Goal: Task Accomplishment & Management: Use online tool/utility

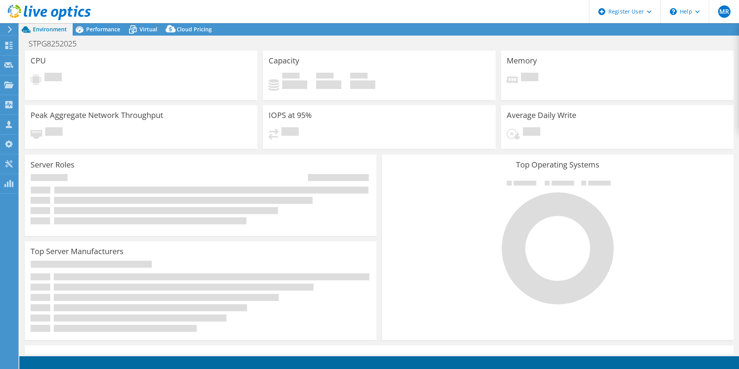
select select "USD"
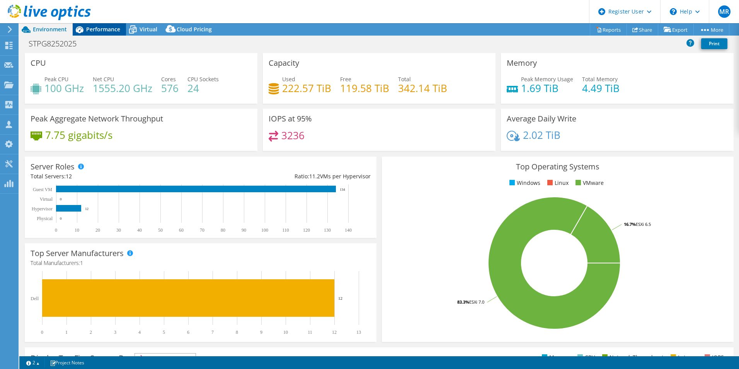
click at [106, 27] on span "Performance" at bounding box center [103, 29] width 34 height 7
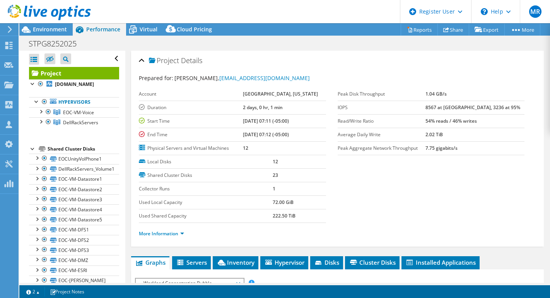
drag, startPoint x: 40, startPoint y: 121, endPoint x: 40, endPoint y: 130, distance: 8.9
click at [40, 123] on div at bounding box center [41, 121] width 8 height 8
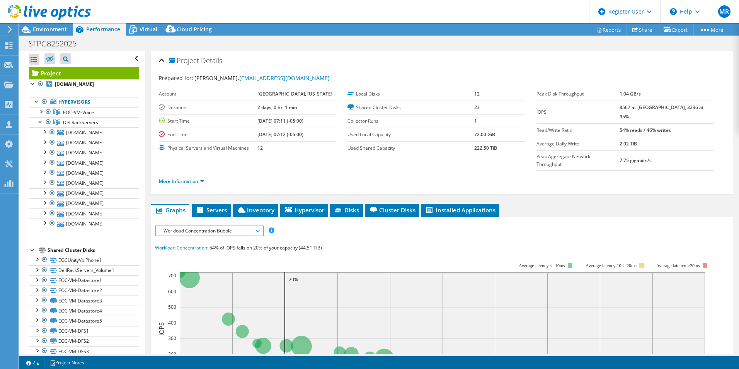
click at [58, 25] on div at bounding box center [45, 13] width 91 height 26
click at [54, 29] on span "Environment" at bounding box center [50, 29] width 34 height 7
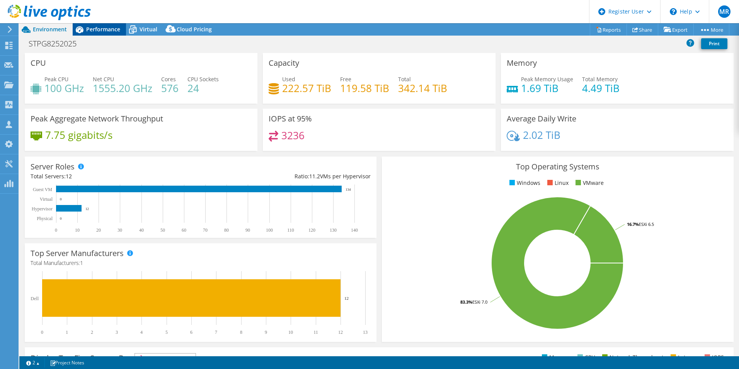
click at [100, 29] on span "Performance" at bounding box center [103, 29] width 34 height 7
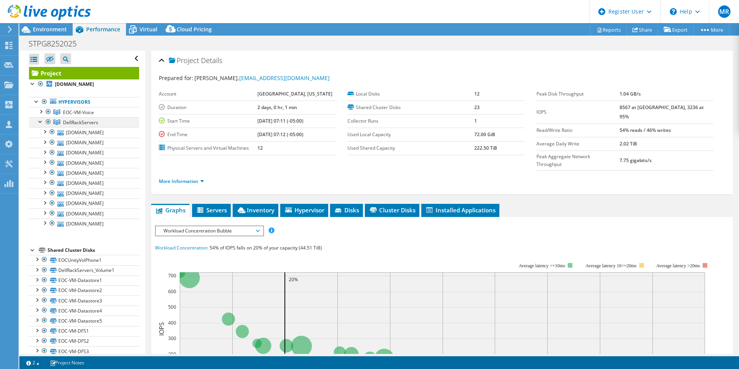
click at [40, 124] on div at bounding box center [41, 121] width 8 height 8
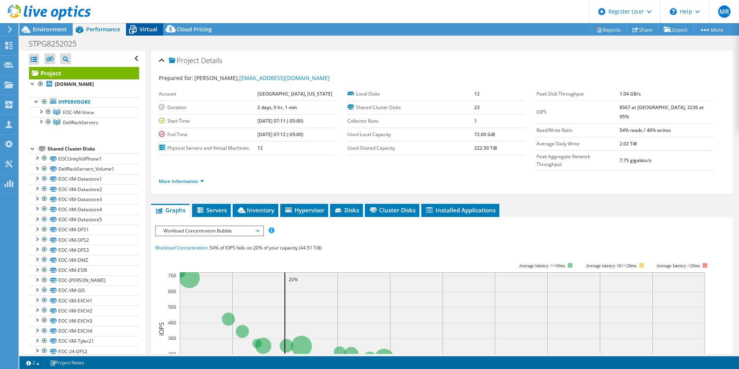
click at [145, 27] on span "Virtual" at bounding box center [149, 29] width 18 height 7
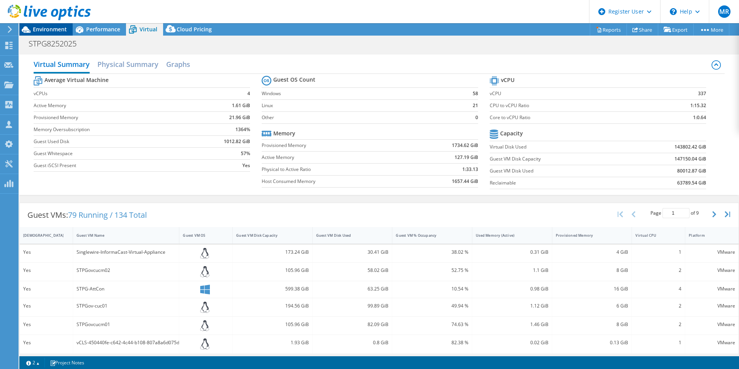
click at [53, 30] on span "Environment" at bounding box center [50, 29] width 34 height 7
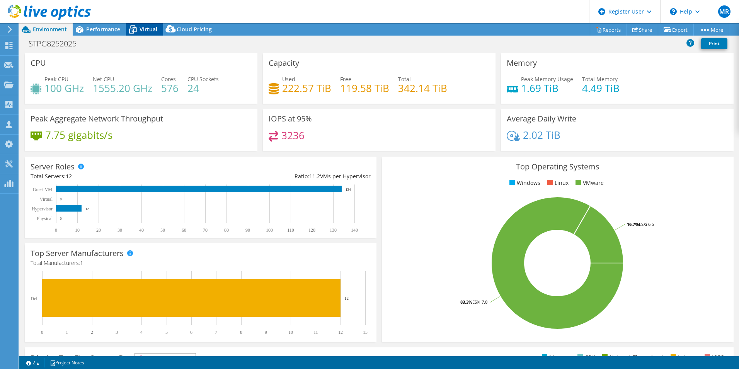
click at [143, 29] on span "Virtual" at bounding box center [149, 29] width 18 height 7
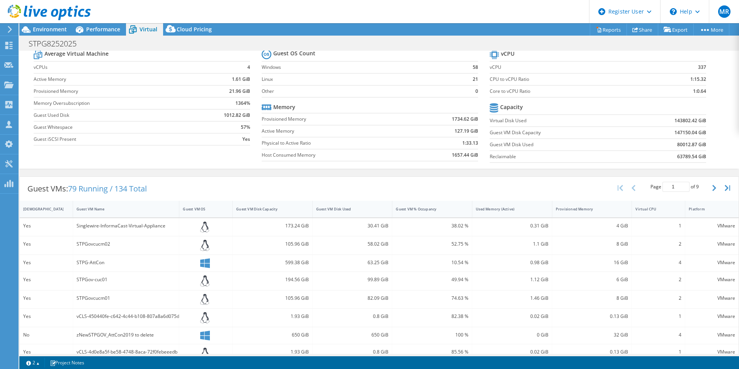
scroll to position [39, 0]
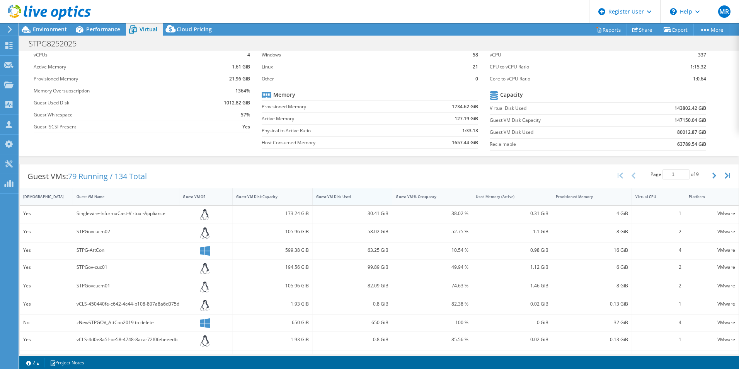
click at [351, 195] on div "Guest VM Disk Used" at bounding box center [347, 196] width 63 height 5
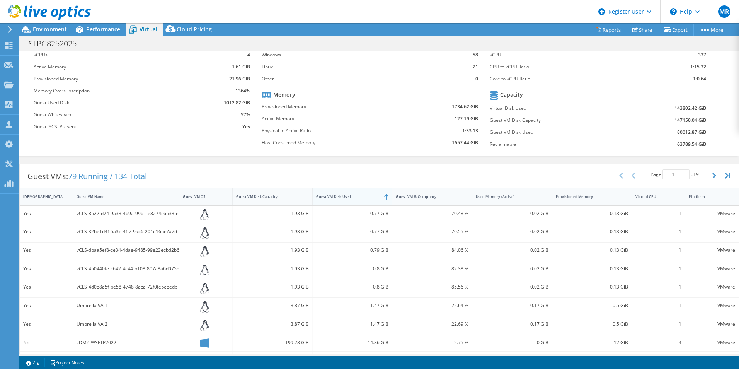
click at [351, 195] on div "Guest VM Disk Used" at bounding box center [347, 196] width 63 height 5
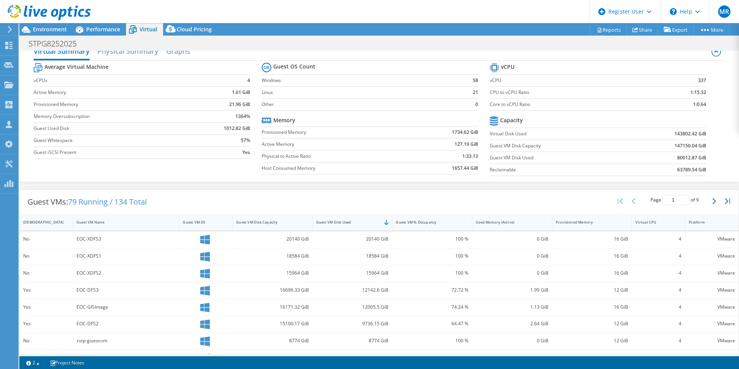
scroll to position [0, 0]
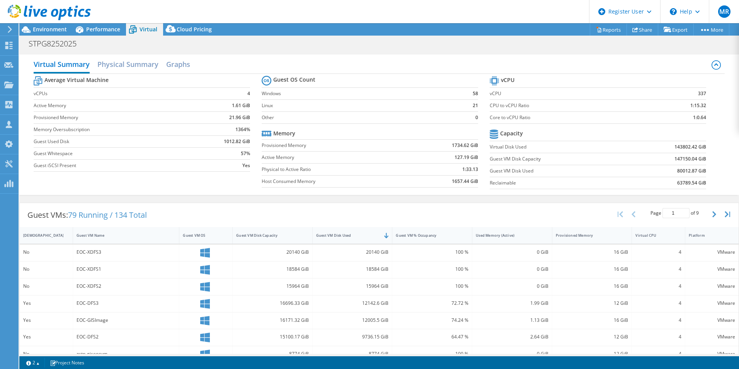
click at [41, 13] on use at bounding box center [49, 12] width 83 height 15
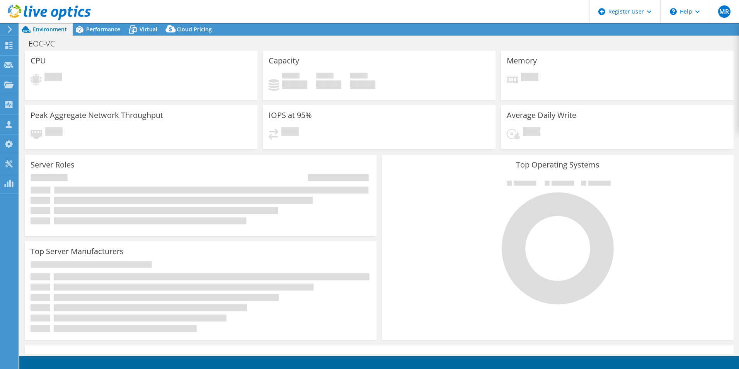
select select "USD"
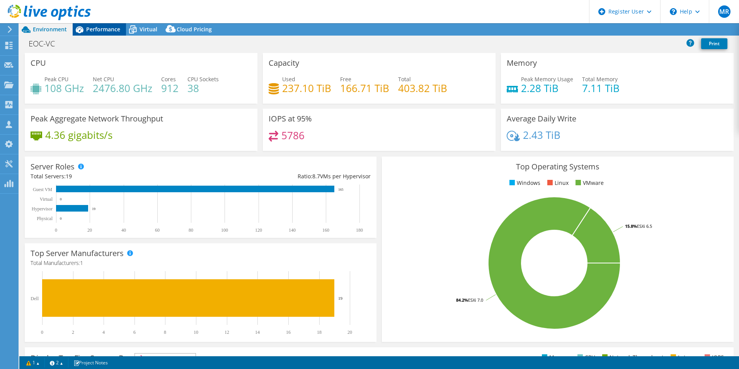
click at [90, 30] on span "Performance" at bounding box center [103, 29] width 34 height 7
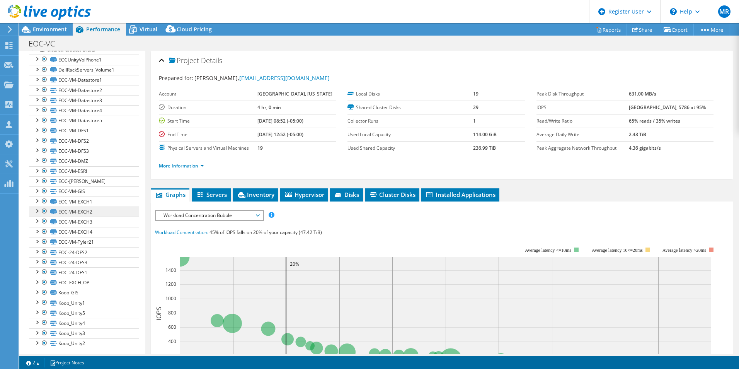
scroll to position [103, 0]
click at [44, 277] on div at bounding box center [45, 278] width 8 height 9
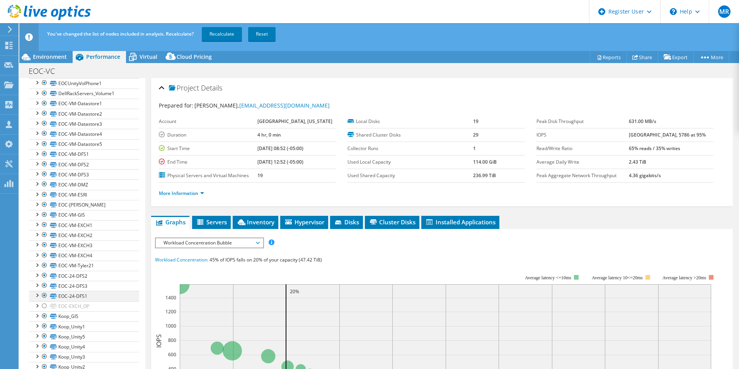
click at [44, 294] on div at bounding box center [45, 295] width 8 height 9
click at [44, 285] on div at bounding box center [45, 285] width 8 height 9
click at [43, 274] on div at bounding box center [45, 275] width 8 height 9
click at [43, 265] on div at bounding box center [45, 265] width 8 height 9
click at [42, 253] on div at bounding box center [45, 255] width 8 height 9
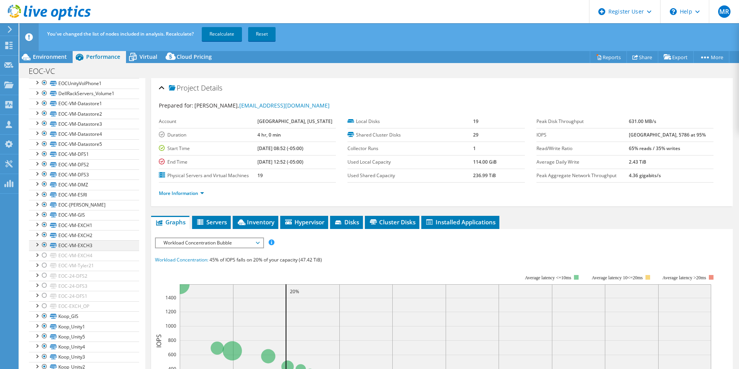
click at [44, 243] on div at bounding box center [45, 244] width 8 height 9
click at [43, 235] on div at bounding box center [45, 234] width 8 height 9
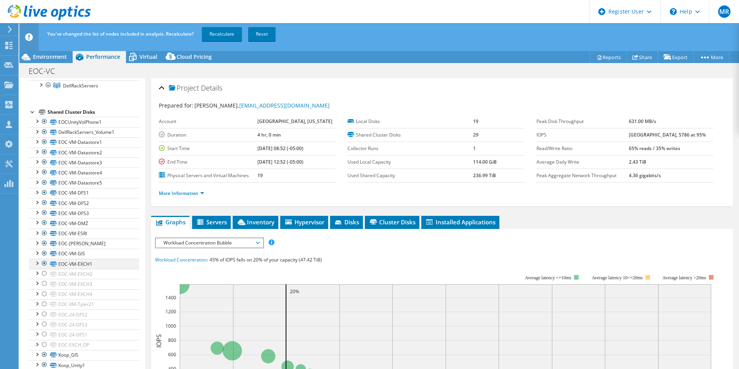
click at [43, 265] on div at bounding box center [45, 263] width 8 height 9
click at [43, 252] on div at bounding box center [45, 253] width 8 height 9
click at [43, 241] on div at bounding box center [45, 243] width 8 height 9
click at [43, 231] on div at bounding box center [45, 232] width 8 height 9
click at [43, 222] on div at bounding box center [45, 222] width 8 height 9
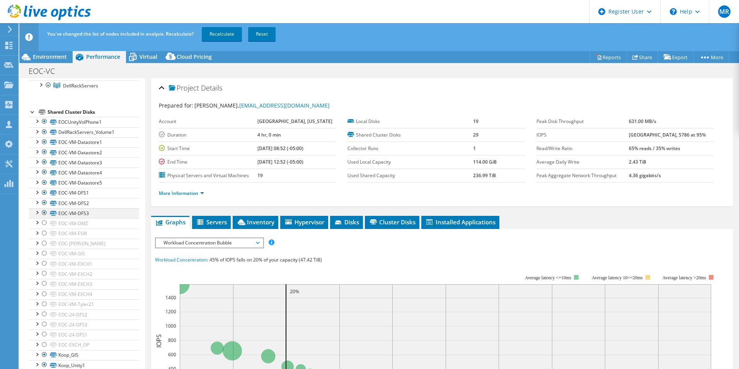
click at [42, 213] on div at bounding box center [45, 212] width 8 height 9
click at [42, 203] on div at bounding box center [45, 202] width 8 height 9
click at [42, 190] on div at bounding box center [45, 192] width 8 height 9
click at [42, 182] on div at bounding box center [45, 182] width 8 height 9
click at [40, 172] on div at bounding box center [37, 171] width 8 height 8
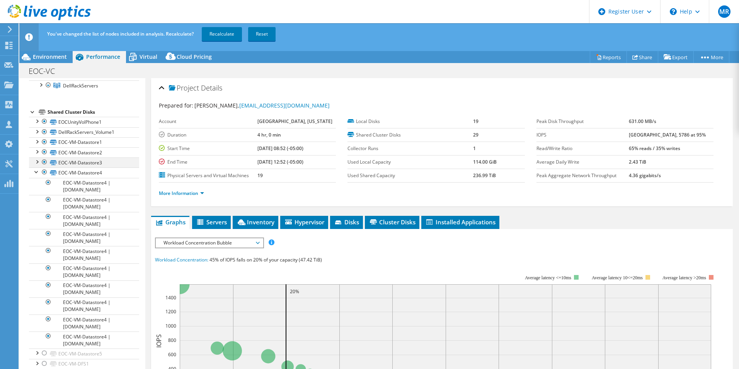
click at [44, 161] on div at bounding box center [45, 161] width 8 height 9
click at [44, 169] on div at bounding box center [45, 171] width 8 height 9
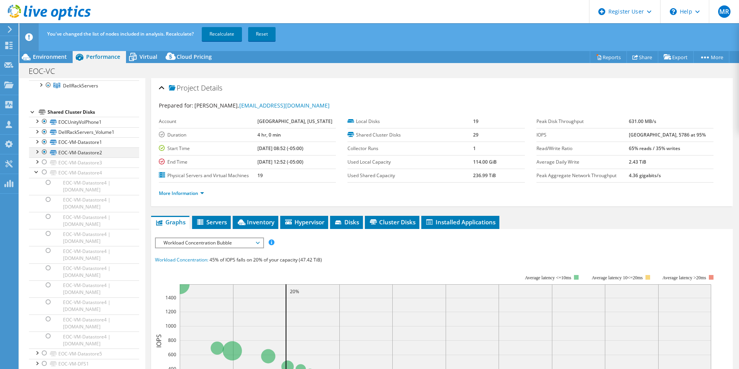
click at [41, 152] on div at bounding box center [45, 151] width 8 height 9
click at [39, 142] on div at bounding box center [37, 141] width 8 height 8
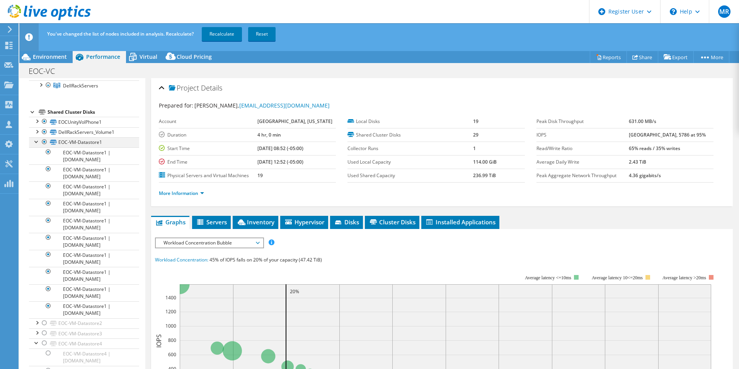
click at [44, 142] on div at bounding box center [45, 141] width 8 height 9
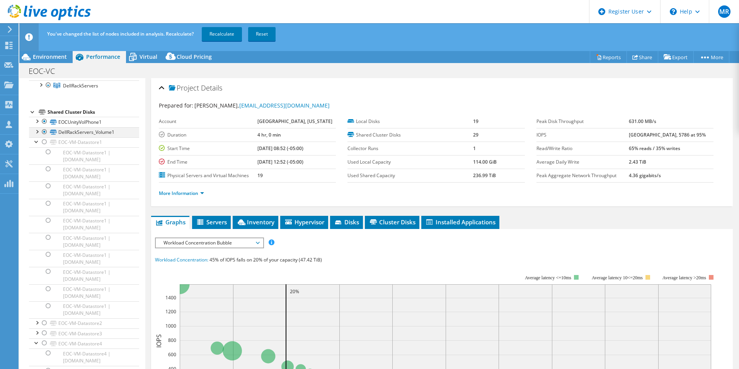
click at [43, 135] on div at bounding box center [45, 131] width 8 height 9
click at [43, 126] on div at bounding box center [45, 121] width 8 height 9
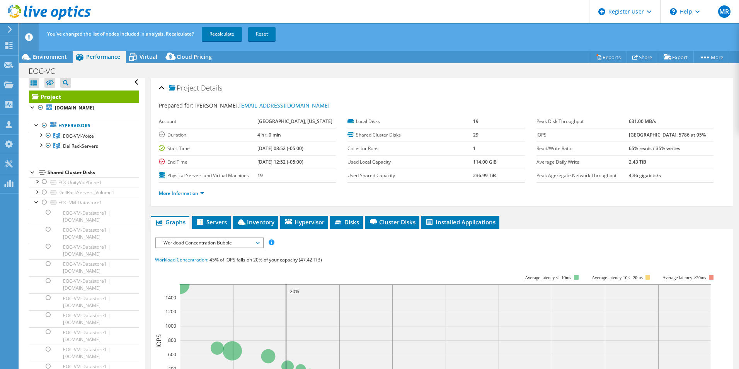
scroll to position [0, 0]
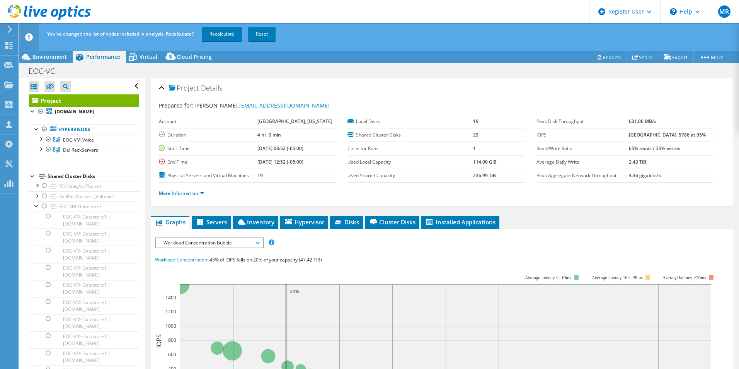
drag, startPoint x: 233, startPoint y: 34, endPoint x: 227, endPoint y: 58, distance: 24.8
click at [233, 34] on link "Recalculate" at bounding box center [222, 34] width 40 height 14
click at [41, 152] on div at bounding box center [41, 149] width 8 height 8
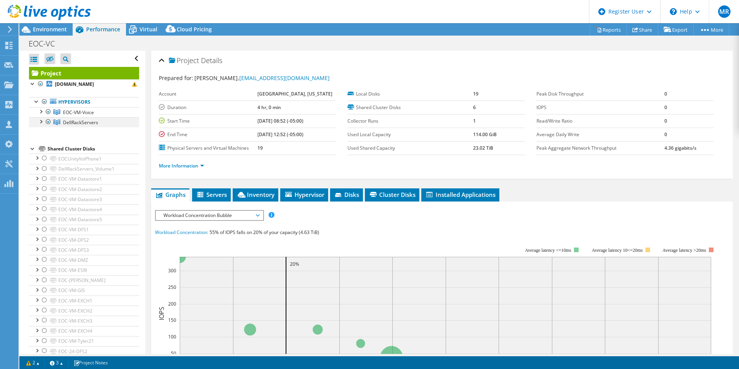
click at [39, 121] on div at bounding box center [41, 121] width 8 height 8
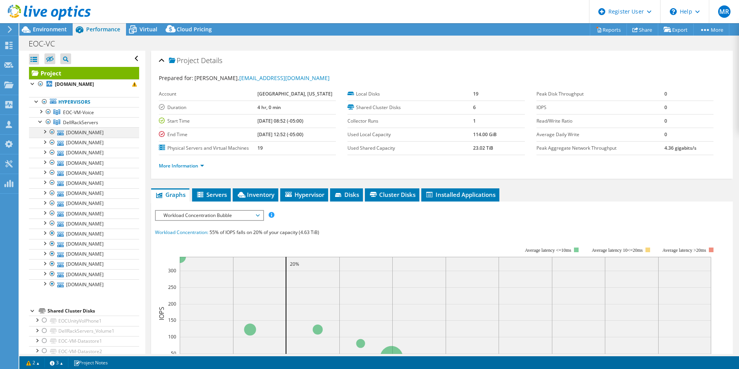
click at [51, 132] on div at bounding box center [52, 131] width 8 height 9
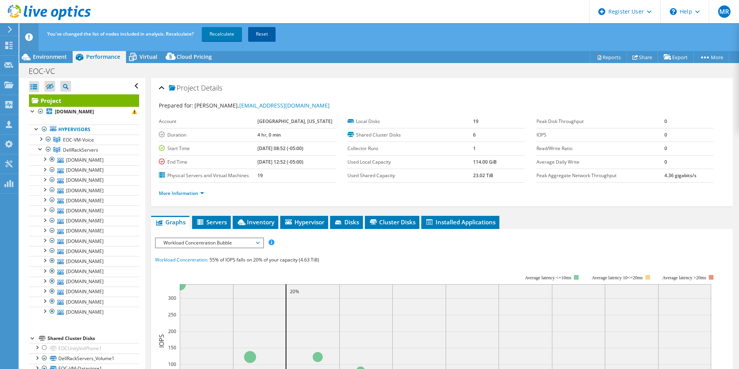
click at [259, 31] on link "Reset" at bounding box center [261, 34] width 27 height 14
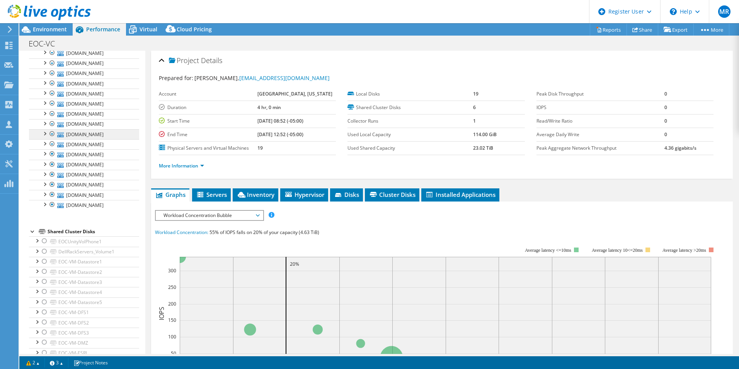
scroll to position [155, 0]
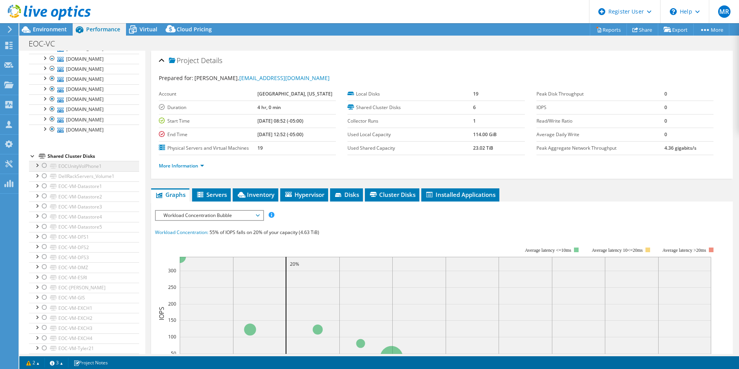
click at [45, 165] on div at bounding box center [45, 165] width 8 height 9
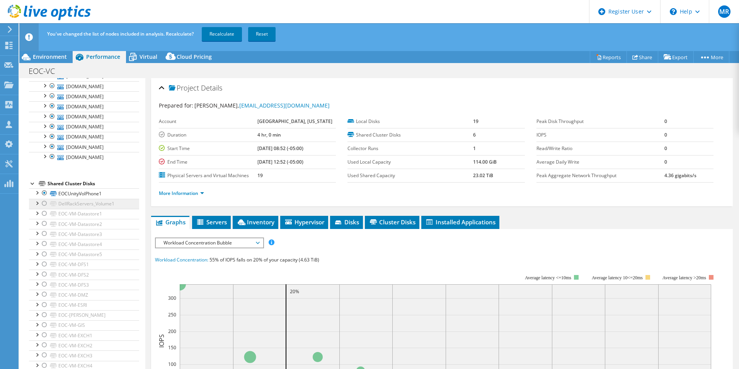
click at [44, 208] on li "DellRackServers_Volume1 DellRackServers_Volume1 | eocdellvm4.stpgov.org DellRac…" at bounding box center [84, 204] width 110 height 10
drag, startPoint x: 44, startPoint y: 205, endPoint x: 42, endPoint y: 209, distance: 4.7
click at [44, 205] on div at bounding box center [45, 203] width 8 height 9
click at [43, 214] on div at bounding box center [45, 213] width 8 height 9
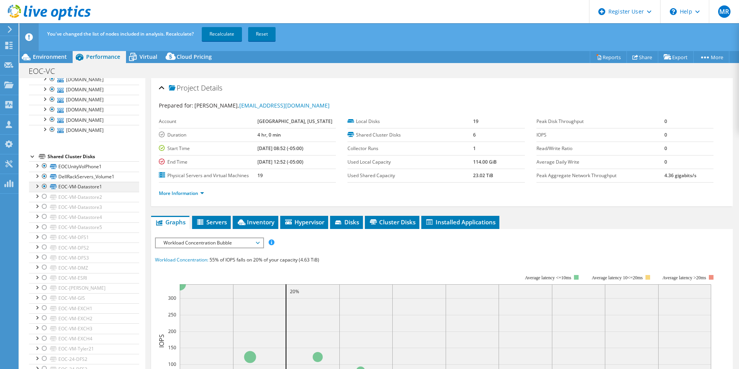
scroll to position [193, 0]
drag, startPoint x: 44, startPoint y: 186, endPoint x: 43, endPoint y: 198, distance: 11.7
click at [44, 188] on div at bounding box center [45, 184] width 8 height 9
click at [44, 196] on div at bounding box center [45, 194] width 8 height 9
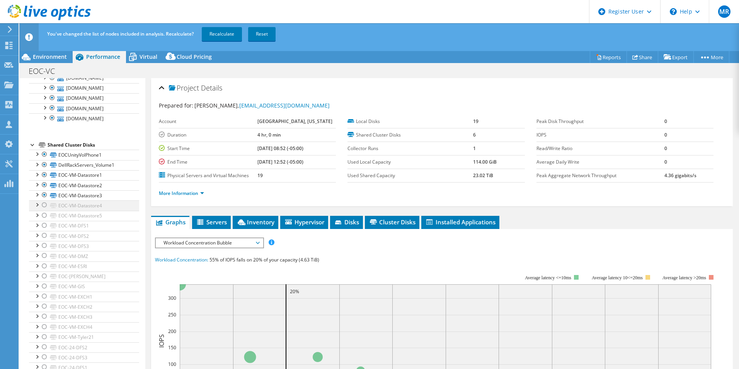
click at [42, 210] on div at bounding box center [45, 204] width 8 height 9
click at [46, 219] on div at bounding box center [45, 215] width 8 height 9
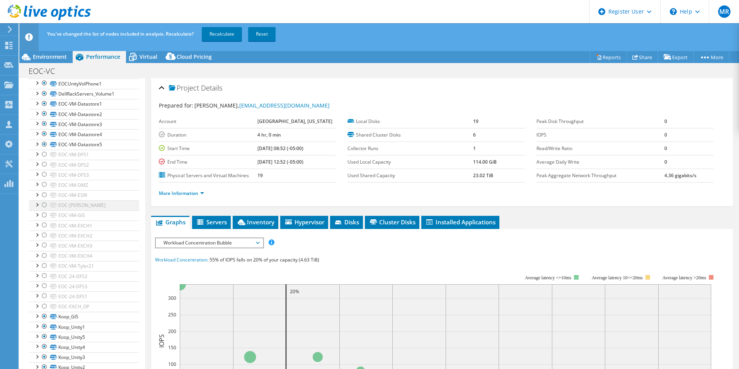
scroll to position [265, 0]
click at [44, 155] on div at bounding box center [45, 153] width 8 height 9
click at [44, 169] on link "EOC-VM-DFS2" at bounding box center [84, 164] width 110 height 10
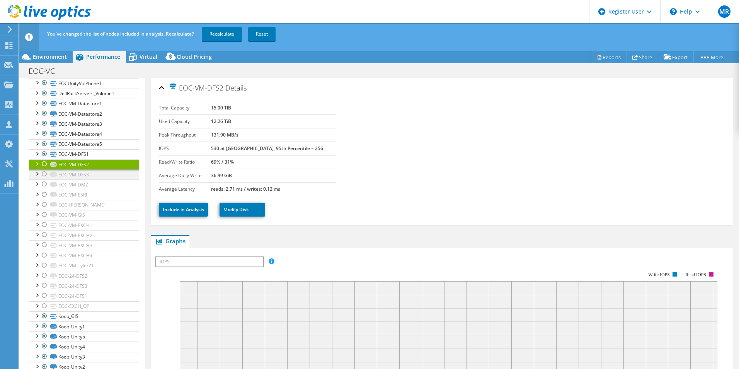
click at [41, 176] on div at bounding box center [45, 173] width 8 height 9
drag, startPoint x: 42, startPoint y: 163, endPoint x: 41, endPoint y: 187, distance: 23.6
click at [41, 165] on div at bounding box center [45, 163] width 8 height 9
click at [43, 181] on div at bounding box center [45, 183] width 8 height 9
click at [45, 167] on div at bounding box center [45, 163] width 8 height 9
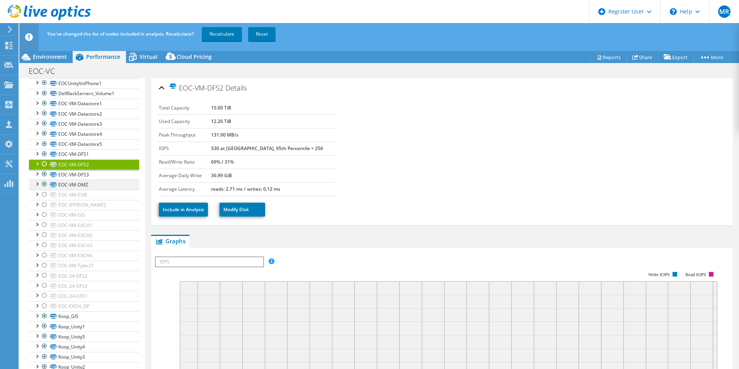
drag, startPoint x: 44, startPoint y: 165, endPoint x: 43, endPoint y: 187, distance: 21.7
click at [44, 166] on div at bounding box center [45, 163] width 8 height 9
drag, startPoint x: 44, startPoint y: 194, endPoint x: 41, endPoint y: 212, distance: 18.1
click at [44, 195] on div at bounding box center [45, 194] width 8 height 9
drag, startPoint x: 44, startPoint y: 204, endPoint x: 41, endPoint y: 220, distance: 16.6
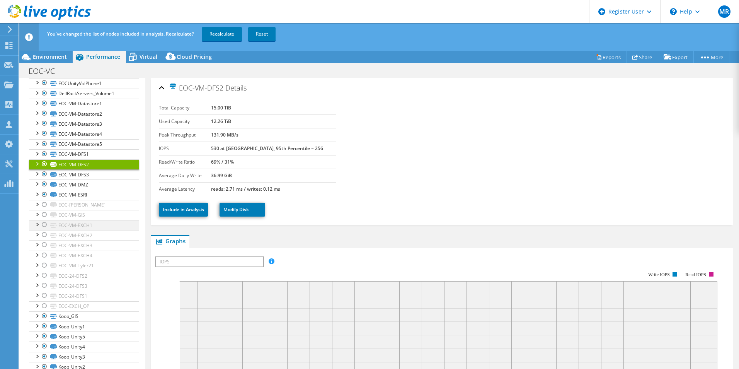
click at [44, 207] on div at bounding box center [45, 204] width 8 height 9
click at [44, 215] on div at bounding box center [45, 214] width 8 height 9
click at [43, 225] on div at bounding box center [45, 224] width 8 height 9
click at [45, 234] on div at bounding box center [45, 234] width 8 height 9
click at [44, 247] on div at bounding box center [45, 244] width 8 height 9
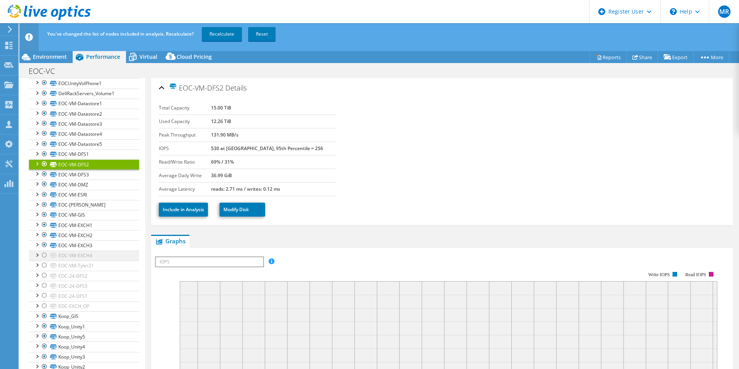
click at [43, 257] on div at bounding box center [45, 255] width 8 height 9
click at [43, 265] on div at bounding box center [45, 265] width 8 height 9
click at [45, 277] on div at bounding box center [45, 275] width 8 height 9
click at [44, 285] on div at bounding box center [45, 285] width 8 height 9
click at [46, 295] on div at bounding box center [45, 295] width 8 height 9
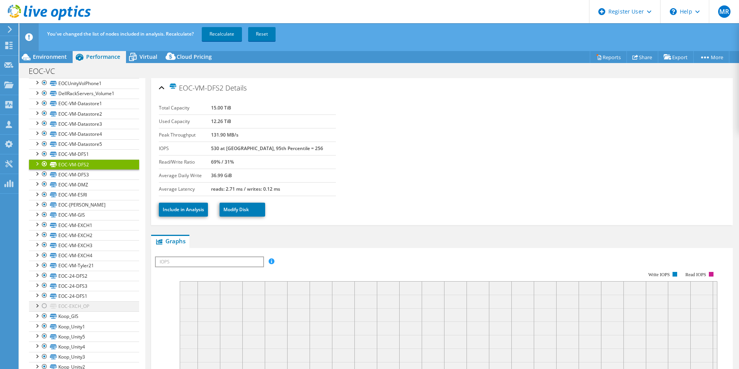
click at [45, 304] on div at bounding box center [45, 305] width 8 height 9
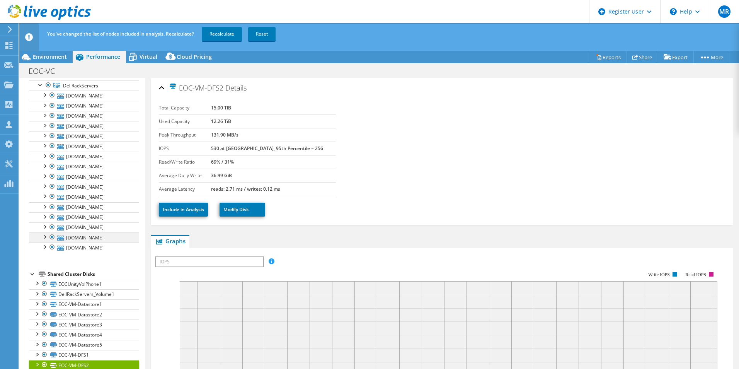
scroll to position [0, 0]
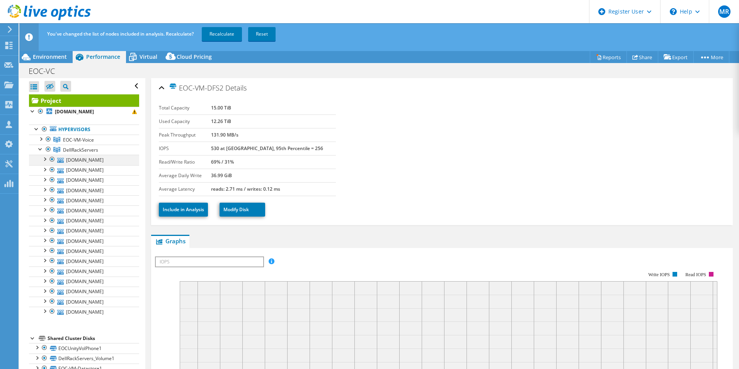
click at [53, 159] on div at bounding box center [52, 159] width 8 height 9
click at [51, 169] on div at bounding box center [52, 169] width 8 height 9
click at [51, 179] on div at bounding box center [52, 179] width 8 height 9
click at [51, 191] on div at bounding box center [52, 189] width 8 height 9
click at [53, 202] on div at bounding box center [52, 199] width 8 height 9
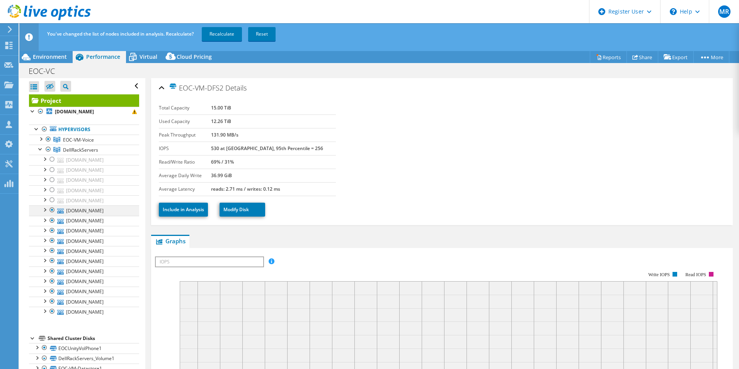
click at [53, 209] on div at bounding box center [52, 209] width 8 height 9
click at [51, 219] on div at bounding box center [52, 220] width 8 height 9
click at [53, 231] on div at bounding box center [52, 230] width 8 height 9
click at [50, 241] on div at bounding box center [52, 240] width 8 height 9
click at [51, 252] on div at bounding box center [52, 250] width 8 height 9
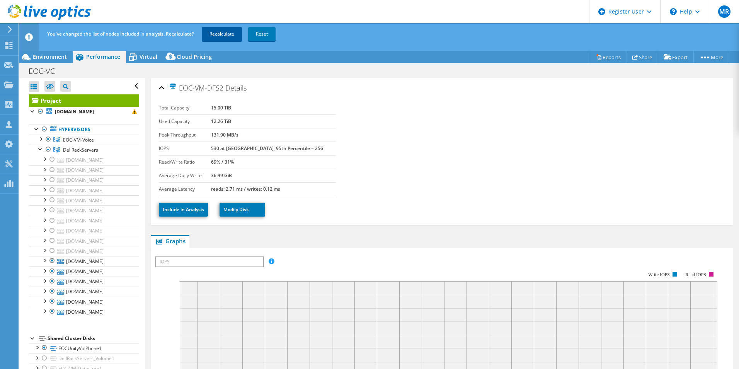
drag, startPoint x: 225, startPoint y: 32, endPoint x: 223, endPoint y: 43, distance: 11.8
click at [225, 32] on link "Recalculate" at bounding box center [222, 34] width 40 height 14
click at [44, 347] on div at bounding box center [45, 347] width 8 height 9
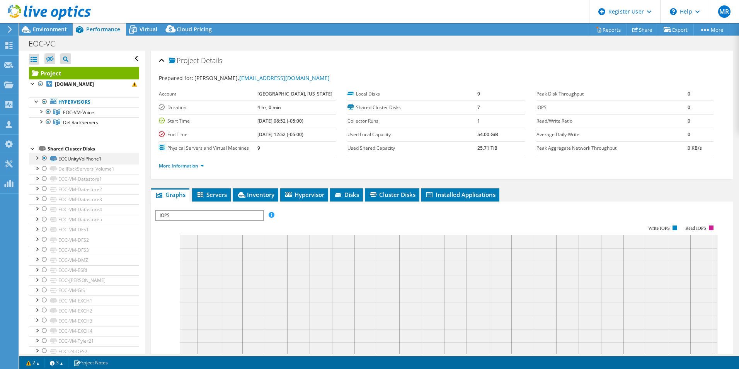
click at [36, 157] on div at bounding box center [37, 157] width 8 height 8
click at [47, 113] on div at bounding box center [48, 111] width 8 height 9
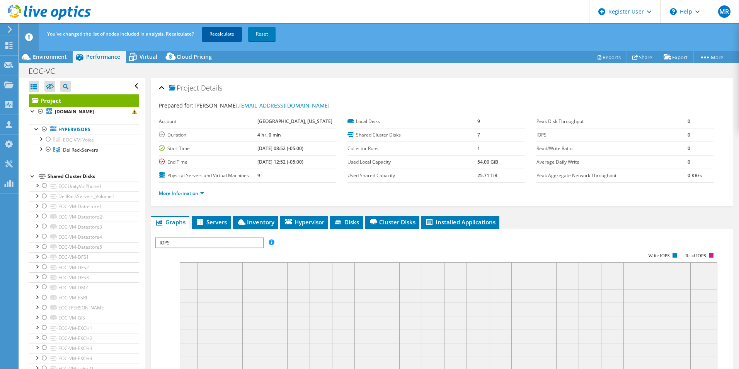
click at [219, 36] on link "Recalculate" at bounding box center [222, 34] width 40 height 14
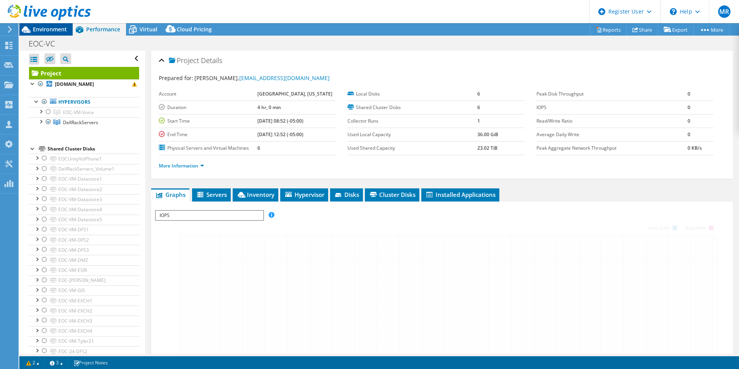
click at [61, 29] on span "Environment" at bounding box center [50, 29] width 34 height 7
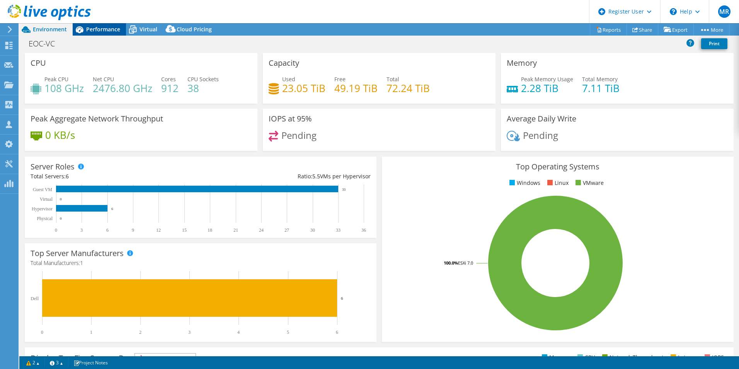
click at [86, 30] on icon at bounding box center [80, 30] width 14 height 14
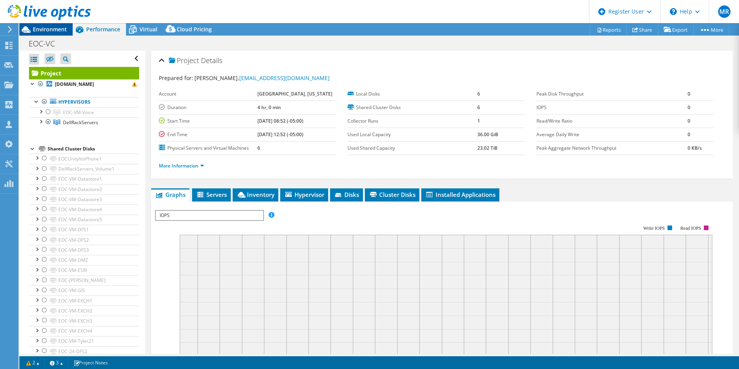
click at [62, 29] on span "Environment" at bounding box center [50, 29] width 34 height 7
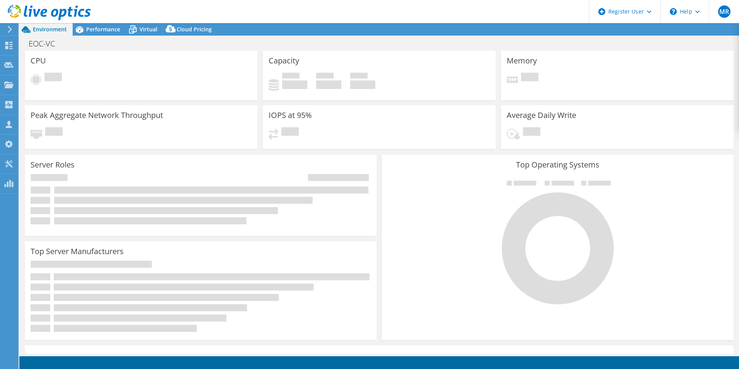
select select "USD"
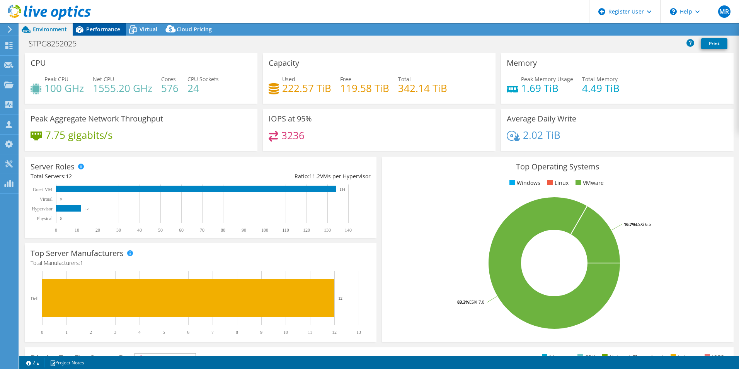
click at [92, 28] on span "Performance" at bounding box center [103, 29] width 34 height 7
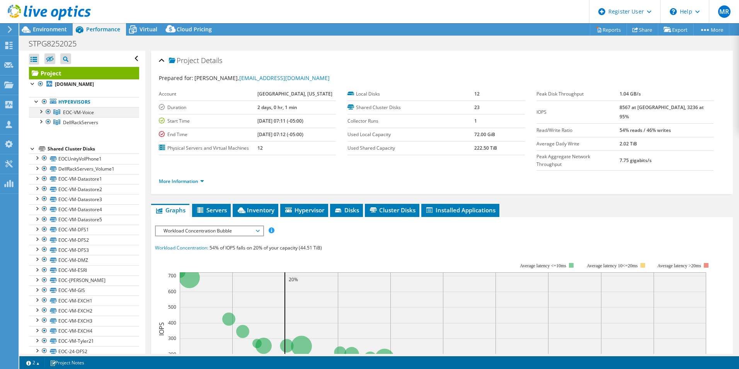
click at [47, 113] on div at bounding box center [48, 111] width 8 height 9
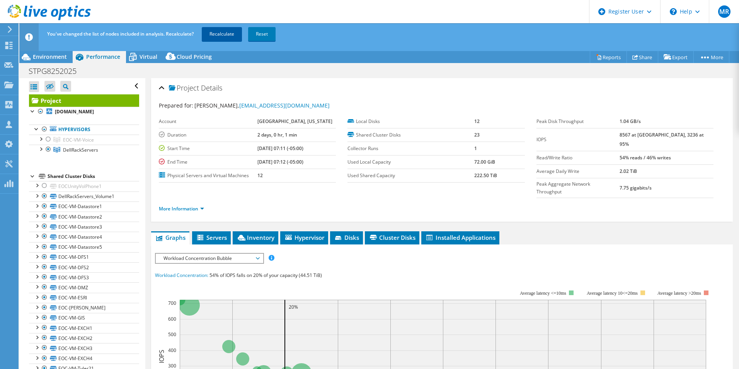
click at [222, 36] on link "Recalculate" at bounding box center [222, 34] width 40 height 14
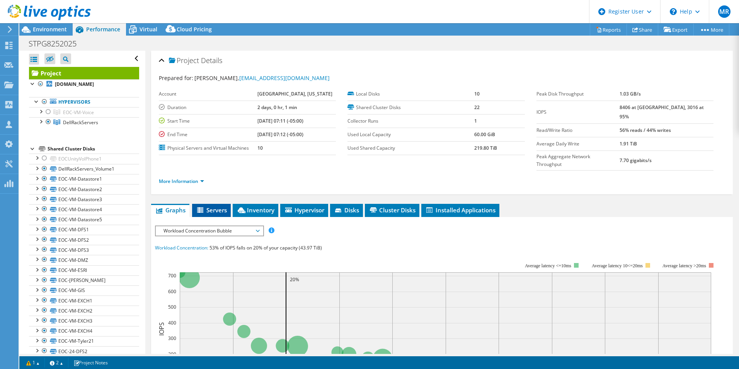
click at [202, 207] on icon at bounding box center [200, 209] width 6 height 5
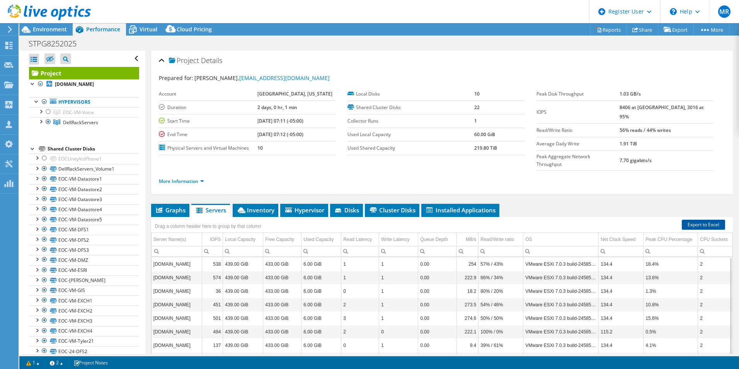
click at [693, 220] on link "Export to Excel" at bounding box center [703, 225] width 43 height 10
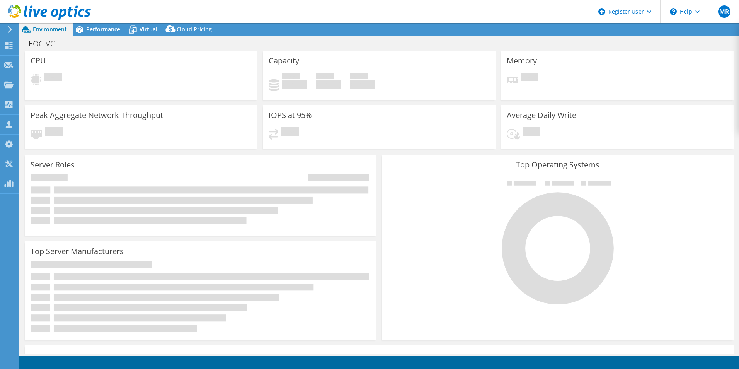
select select "USD"
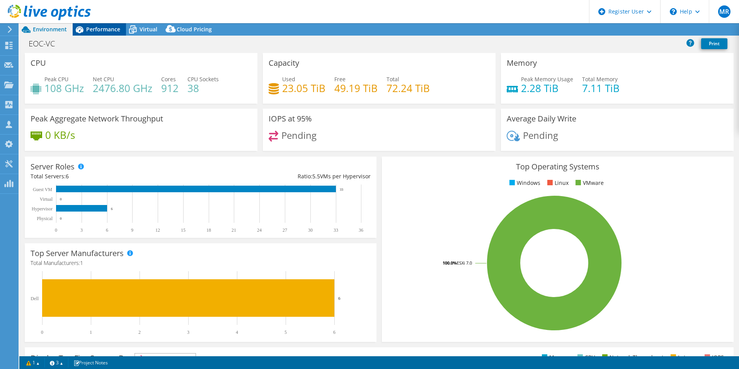
click at [94, 31] on span "Performance" at bounding box center [103, 29] width 34 height 7
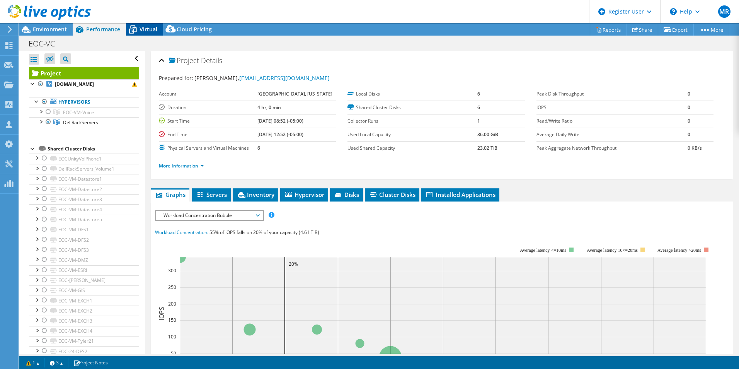
click at [133, 30] on icon at bounding box center [133, 30] width 14 height 14
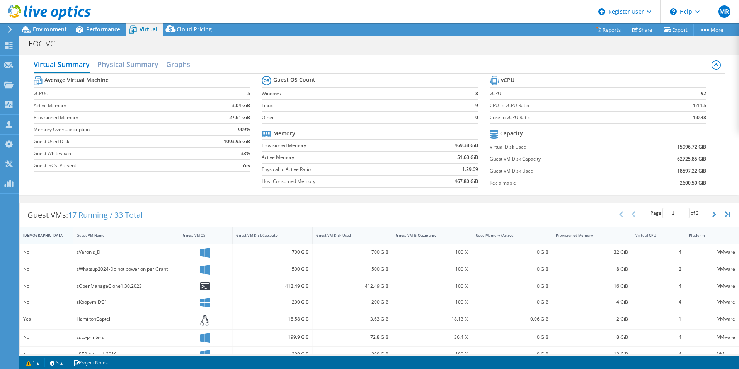
click at [48, 236] on div "[DEMOGRAPHIC_DATA]" at bounding box center [41, 235] width 37 height 5
click at [48, 235] on div "[DEMOGRAPHIC_DATA]" at bounding box center [41, 235] width 37 height 5
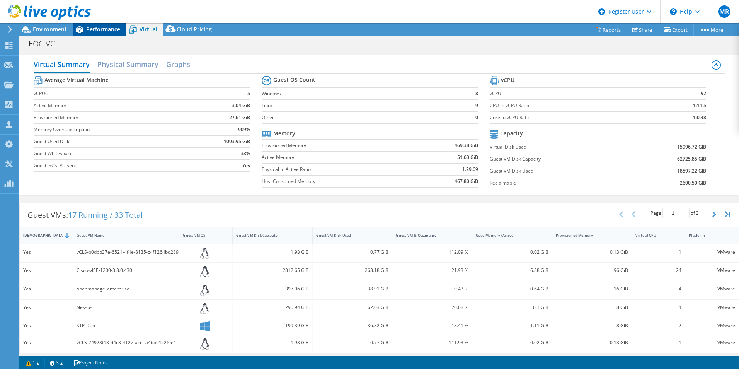
click at [77, 32] on icon at bounding box center [80, 29] width 8 height 7
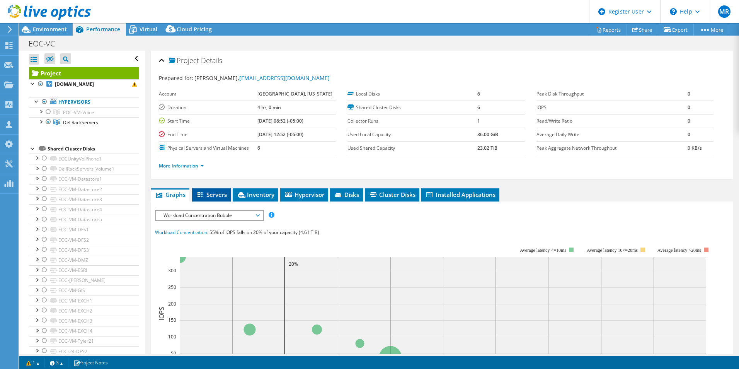
click at [215, 198] on li "Servers" at bounding box center [211, 194] width 39 height 13
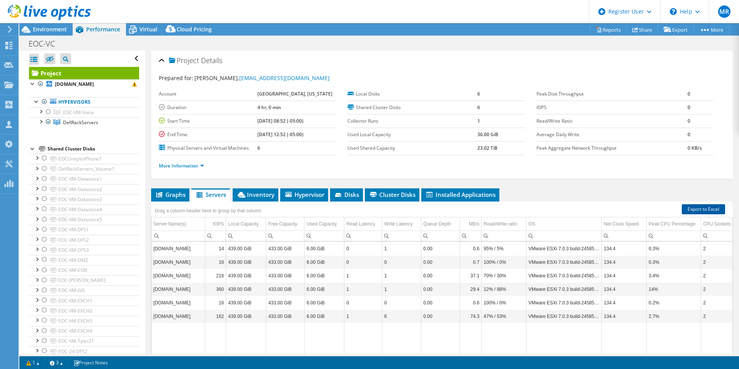
click at [695, 206] on link "Export to Excel" at bounding box center [703, 209] width 43 height 10
click at [57, 29] on span "Environment" at bounding box center [50, 29] width 34 height 7
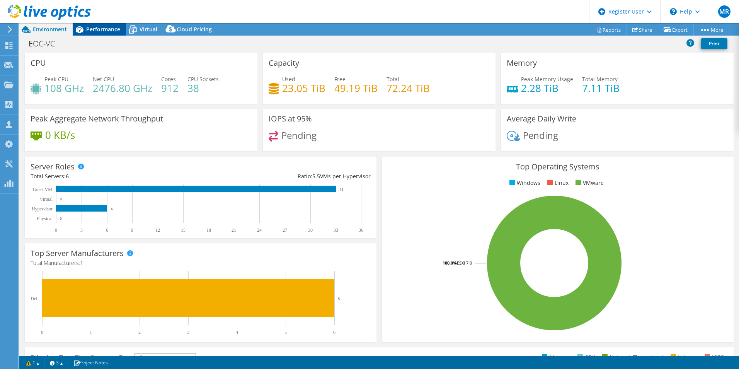
click at [111, 29] on span "Performance" at bounding box center [103, 29] width 34 height 7
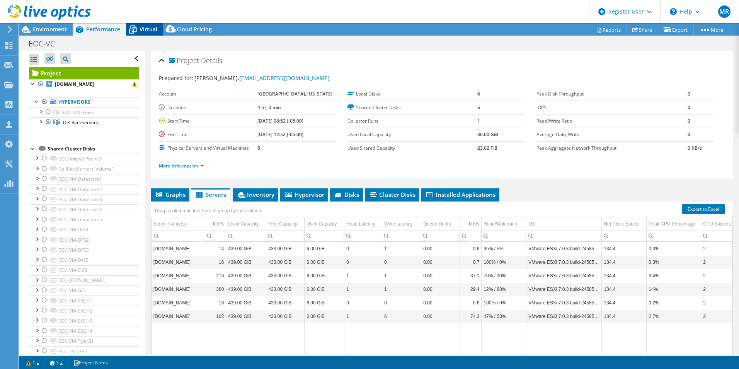
click at [130, 29] on icon at bounding box center [133, 30] width 14 height 14
